Goal: Information Seeking & Learning: Learn about a topic

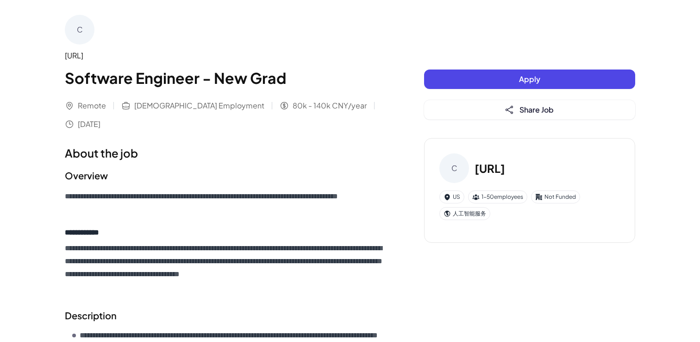
click at [349, 99] on div "C Caerulean.ai Software Engineer - New Grad Remote Full-time Employment 80k - 1…" at bounding box center [226, 72] width 322 height 115
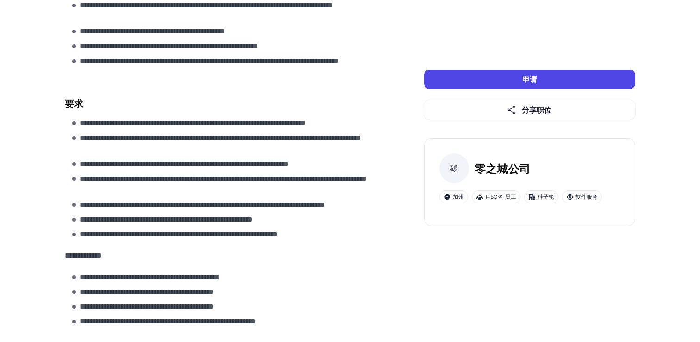
scroll to position [538, 0]
